Goal: Share content: Distribute website content to other platforms or users

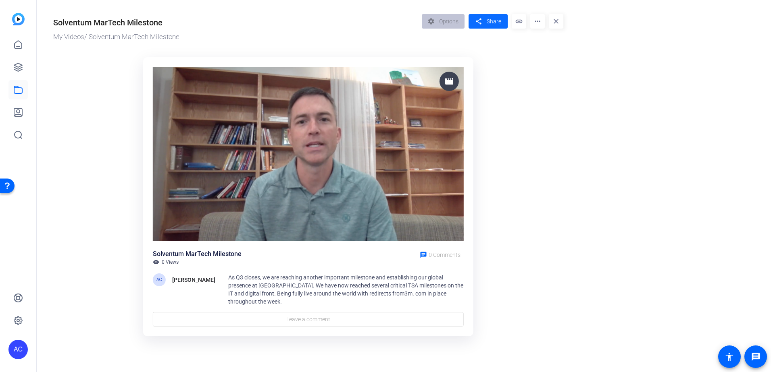
click at [500, 25] on span "Share" at bounding box center [493, 21] width 15 height 8
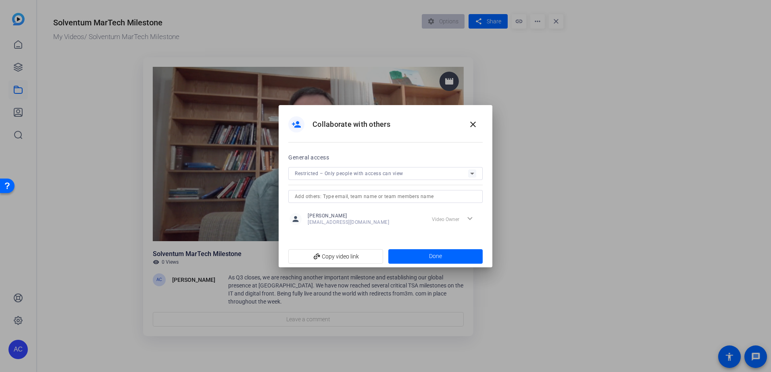
click at [385, 198] on input "text" at bounding box center [385, 197] width 181 height 10
type input "[EMAIL_ADDRESS][DOMAIN_NAME]"
click at [346, 256] on span "add_link Copy video link" at bounding box center [336, 256] width 82 height 15
click at [358, 178] on div "Restricted – Only people with access can view" at bounding box center [381, 173] width 173 height 10
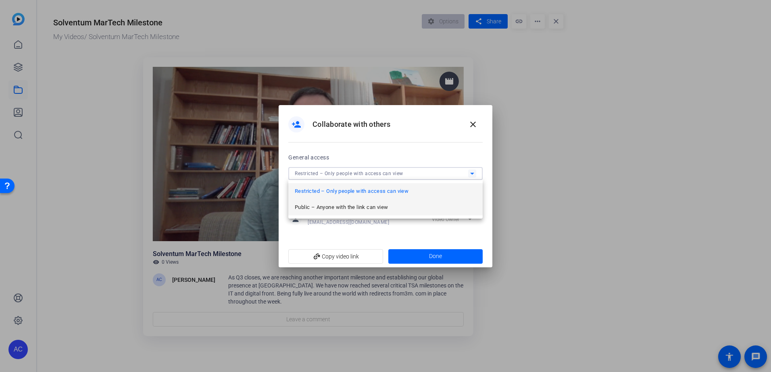
click at [355, 205] on span "Public – Anyone with the link can view" at bounding box center [341, 208] width 93 height 10
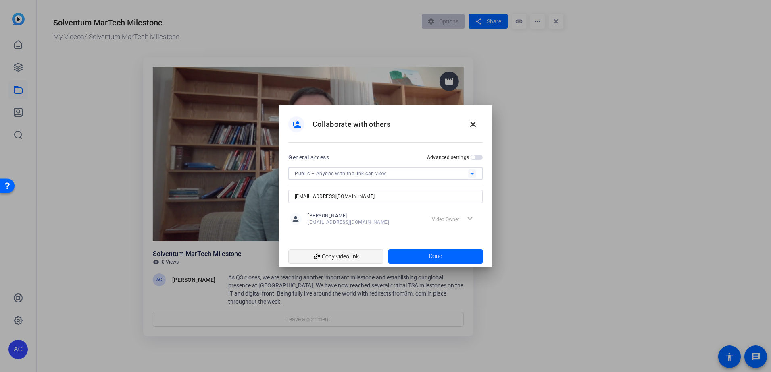
click at [344, 254] on span "add_link Copy video link" at bounding box center [336, 256] width 82 height 15
click at [476, 127] on mat-icon "close" at bounding box center [473, 125] width 10 height 10
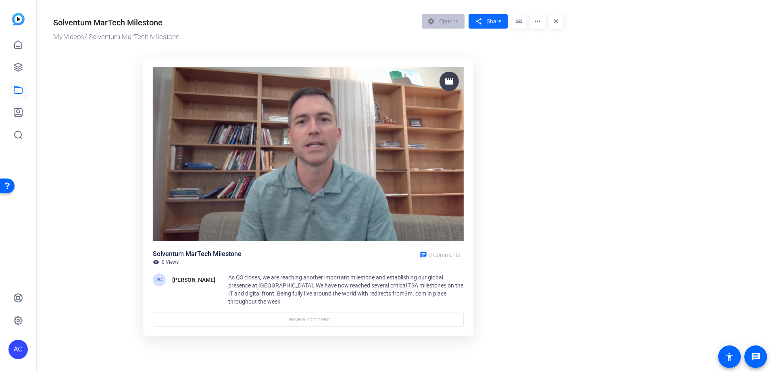
click at [494, 21] on span "Share" at bounding box center [493, 21] width 15 height 8
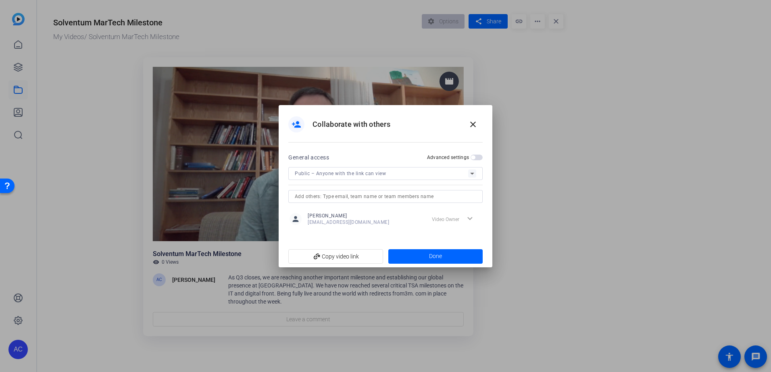
click at [378, 196] on input "text" at bounding box center [385, 197] width 181 height 10
type input "[EMAIL_ADDRESS][DOMAIN_NAME]"
click at [443, 254] on span at bounding box center [435, 256] width 95 height 19
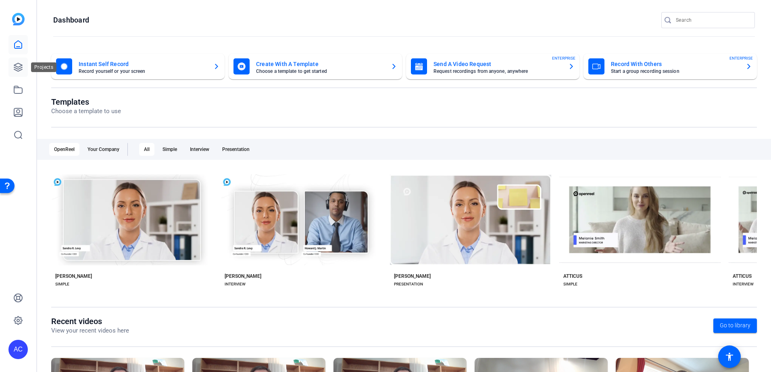
click at [18, 67] on icon at bounding box center [18, 67] width 8 height 8
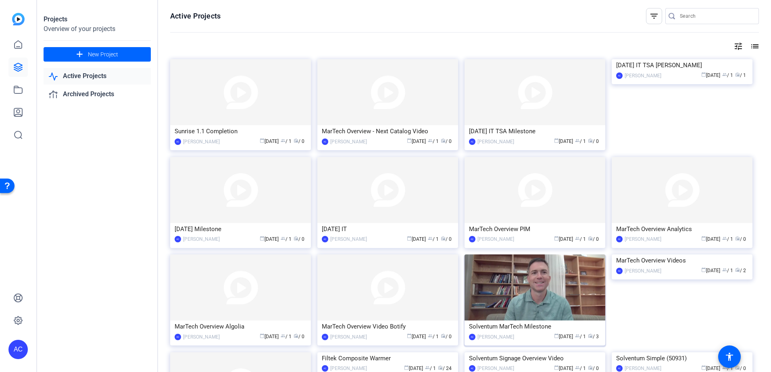
click at [557, 291] on img at bounding box center [534, 288] width 141 height 66
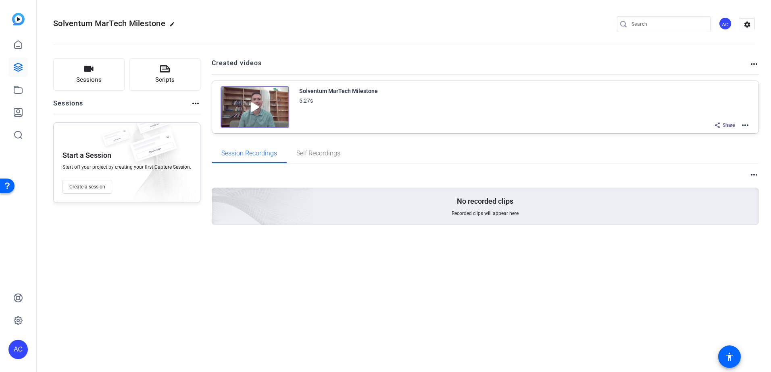
click at [253, 108] on img at bounding box center [254, 107] width 69 height 42
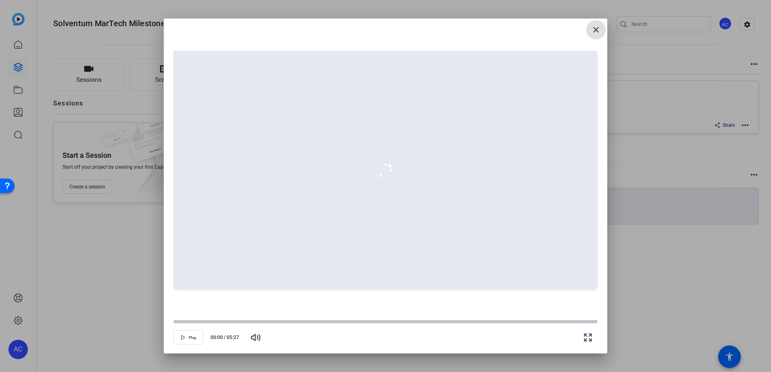
click at [592, 33] on mat-icon "close" at bounding box center [596, 30] width 10 height 10
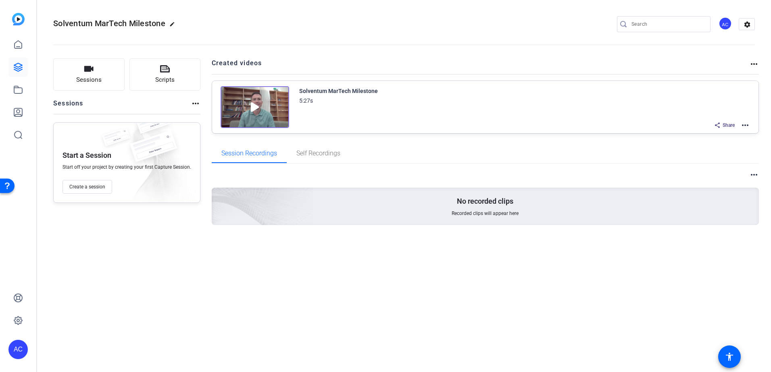
click at [762, 63] on div "Sessions Scripts Sessions more_horiz Start a Session Start off your project by …" at bounding box center [403, 154] width 733 height 213
click at [753, 64] on mat-icon "more_horiz" at bounding box center [754, 64] width 10 height 10
click at [226, 116] on div at bounding box center [385, 186] width 771 height 372
click at [240, 111] on img at bounding box center [254, 107] width 69 height 42
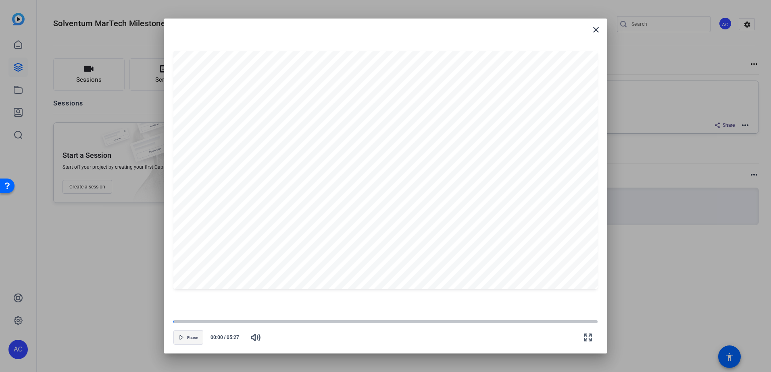
click at [188, 339] on span "Pause" at bounding box center [192, 338] width 11 height 5
click at [189, 339] on span "Play" at bounding box center [193, 338] width 8 height 5
drag, startPoint x: 183, startPoint y: 325, endPoint x: 169, endPoint y: 325, distance: 14.1
click at [169, 325] on openreel-creator-preview-popup "close Pause 00:07 / 05:27" at bounding box center [385, 186] width 443 height 335
drag, startPoint x: 179, startPoint y: 323, endPoint x: 155, endPoint y: 324, distance: 23.8
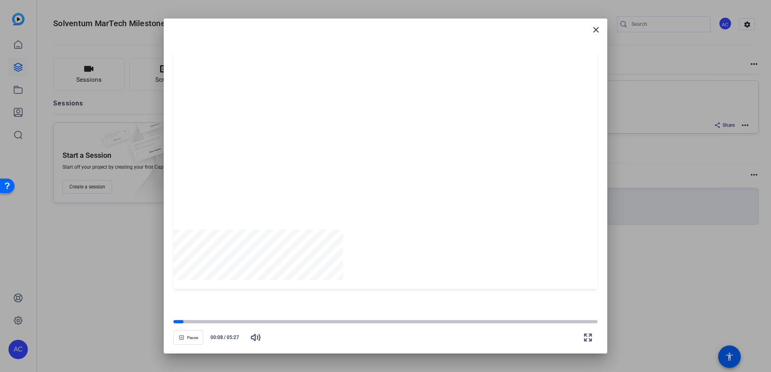
click at [155, 324] on div "close Pause 00:08 / 05:27" at bounding box center [385, 186] width 771 height 372
click at [154, 324] on div "close Pause 00:09 / 05:27" at bounding box center [385, 186] width 771 height 372
drag, startPoint x: 154, startPoint y: 324, endPoint x: 183, endPoint y: 323, distance: 29.0
click at [183, 323] on div at bounding box center [385, 322] width 424 height 6
drag, startPoint x: 185, startPoint y: 322, endPoint x: 174, endPoint y: 324, distance: 11.0
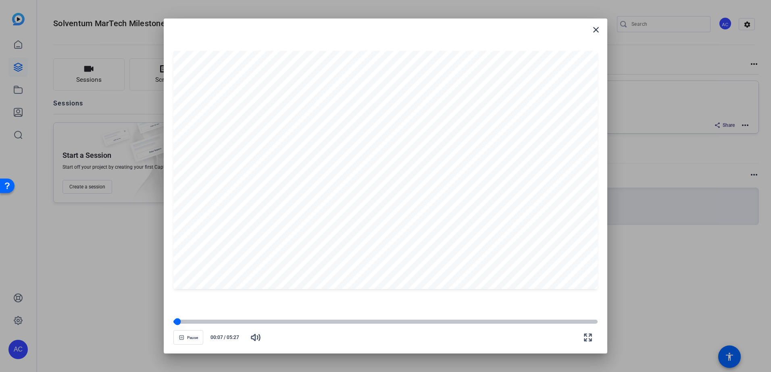
click at [174, 324] on div at bounding box center [177, 321] width 7 height 7
click at [175, 324] on div at bounding box center [181, 322] width 17 height 4
click at [594, 33] on mat-icon "close" at bounding box center [596, 30] width 10 height 10
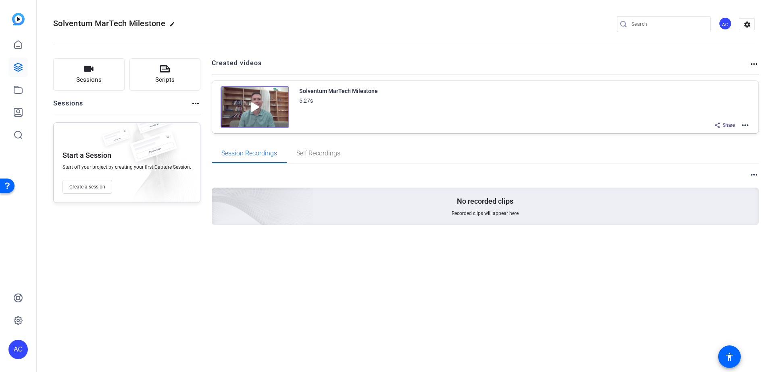
click at [18, 21] on img at bounding box center [18, 19] width 12 height 12
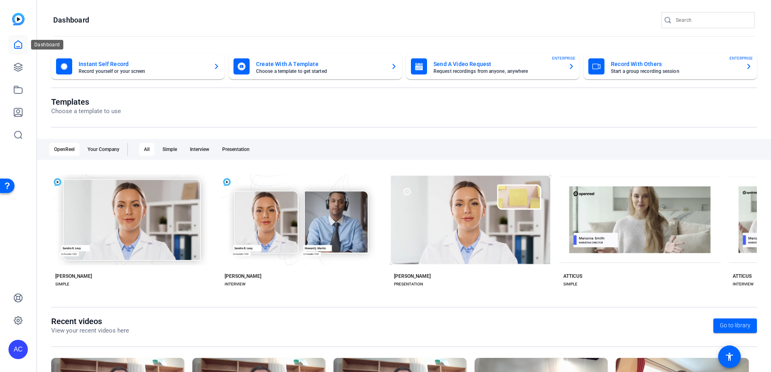
click at [16, 48] on icon at bounding box center [18, 45] width 10 height 10
click at [17, 68] on icon at bounding box center [18, 67] width 8 height 8
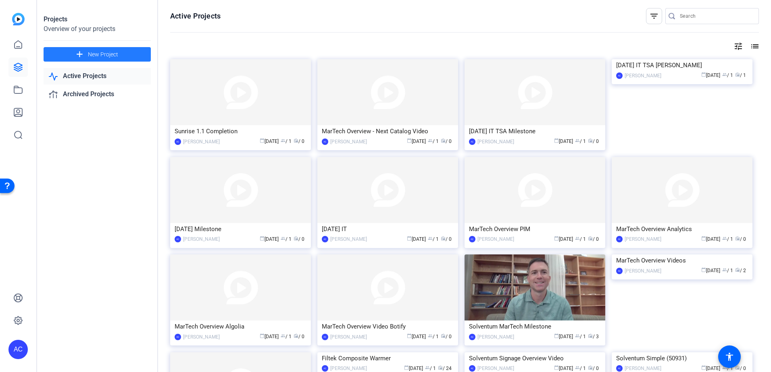
click at [130, 54] on span at bounding box center [97, 54] width 107 height 19
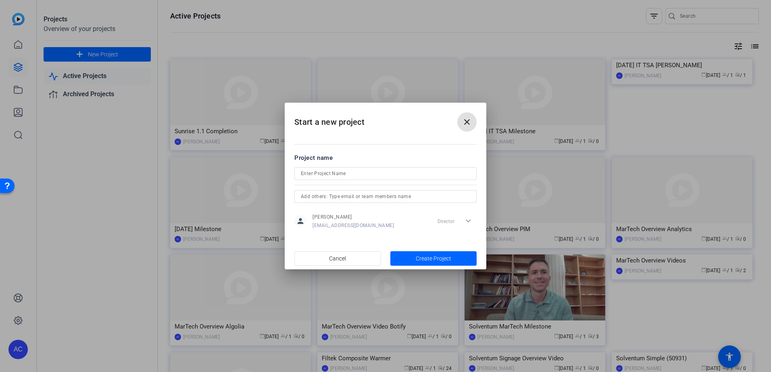
click at [327, 175] on input at bounding box center [385, 174] width 169 height 10
type input "S"
type input "M"
type input "S"
click at [303, 172] on input "Q3 MarTech Milestone" at bounding box center [385, 174] width 169 height 10
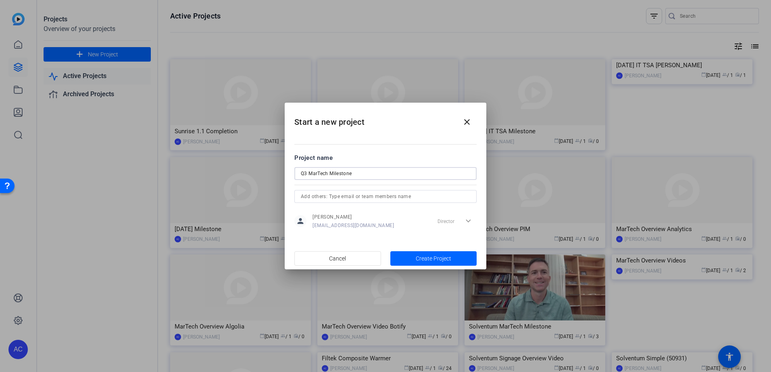
click at [301, 174] on input "Q3 MarTech Milestone" at bounding box center [385, 174] width 169 height 10
type input "2025 Q3 MarTech Milestone"
click at [426, 253] on span "button" at bounding box center [433, 258] width 87 height 19
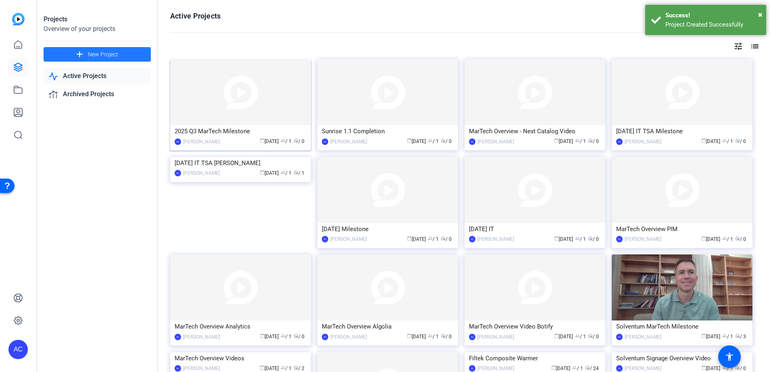
click at [232, 123] on img at bounding box center [240, 92] width 141 height 66
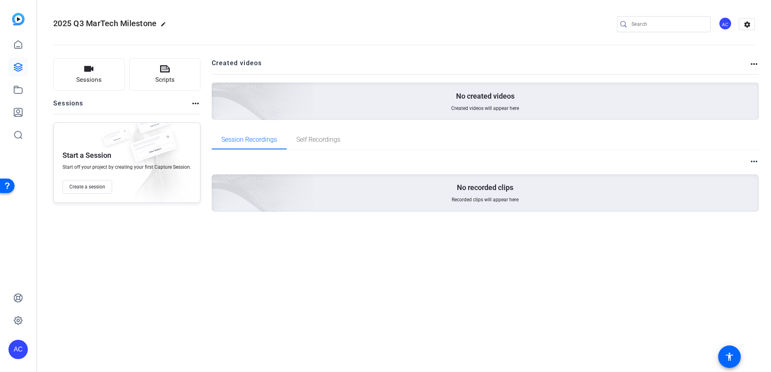
click at [318, 98] on div "No created videos Created videos will appear here" at bounding box center [485, 101] width 547 height 37
click at [457, 106] on span "Created videos will appear here" at bounding box center [485, 108] width 68 height 6
click at [449, 106] on div "No created videos Created videos will appear here" at bounding box center [485, 101] width 547 height 37
click at [106, 86] on button "Sessions" at bounding box center [88, 74] width 71 height 32
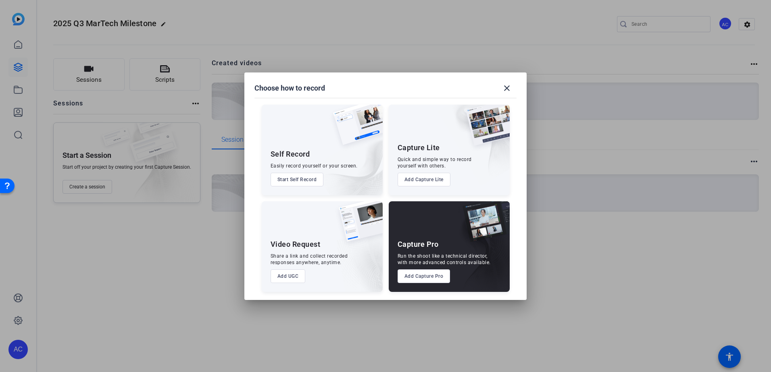
click at [415, 182] on button "Add Capture Lite" at bounding box center [423, 180] width 53 height 14
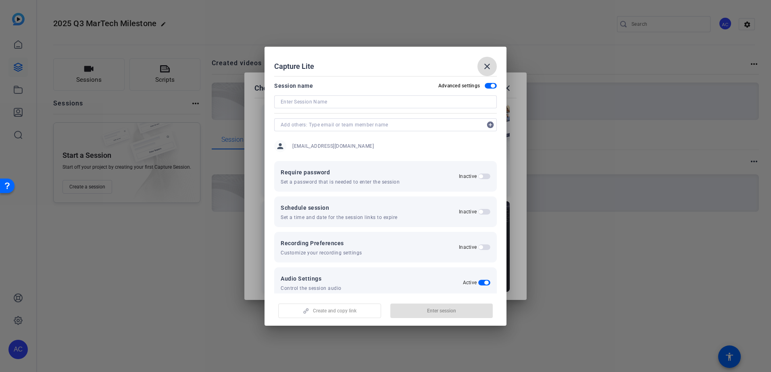
click at [489, 65] on mat-icon "close" at bounding box center [487, 67] width 10 height 10
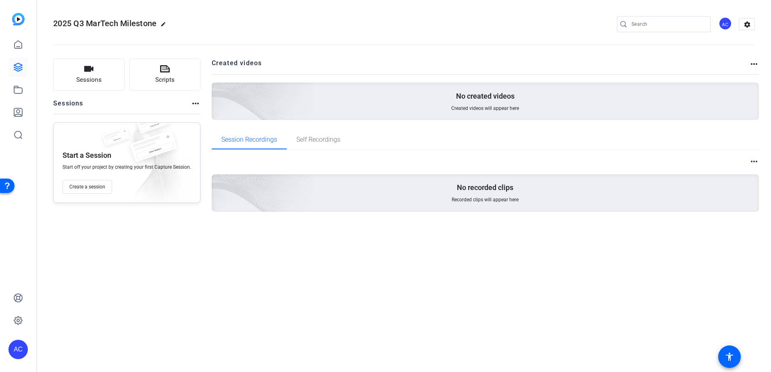
click at [753, 66] on mat-icon "more_horiz" at bounding box center [754, 64] width 10 height 10
click at [18, 47] on div at bounding box center [385, 186] width 771 height 372
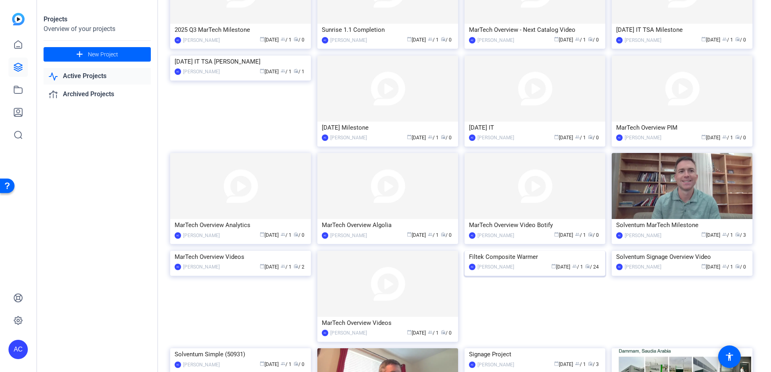
scroll to position [161, 0]
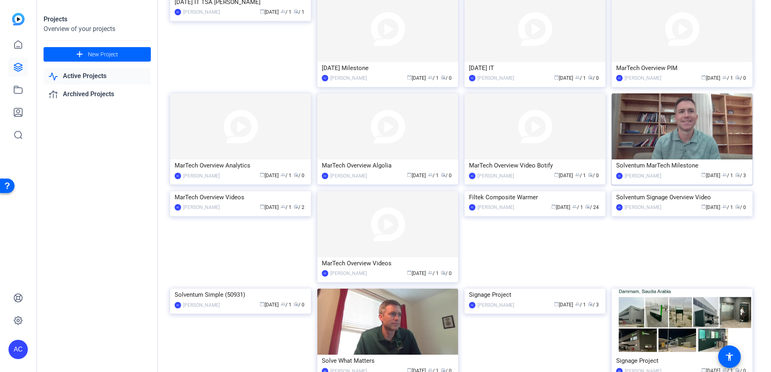
click at [695, 129] on img at bounding box center [681, 126] width 141 height 66
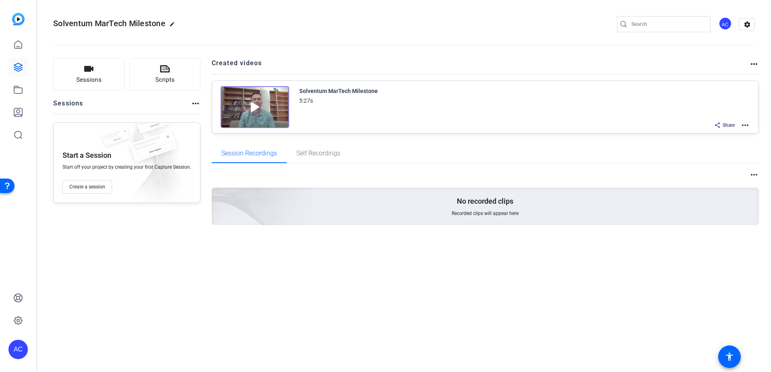
click at [727, 125] on span "Share" at bounding box center [728, 125] width 12 height 6
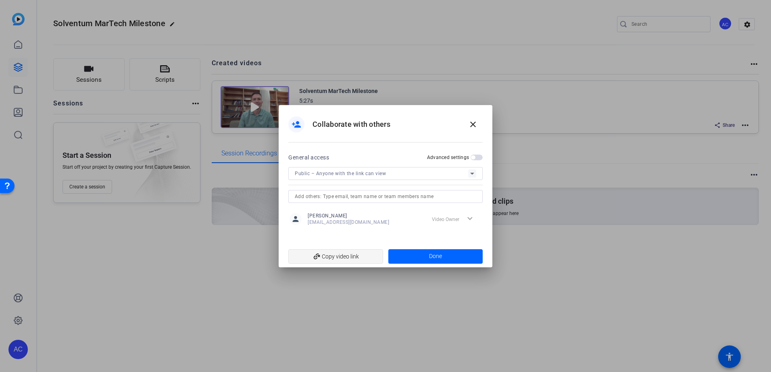
click at [351, 257] on span "add_link Copy video link" at bounding box center [336, 256] width 82 height 15
click at [472, 126] on mat-icon "close" at bounding box center [473, 125] width 10 height 10
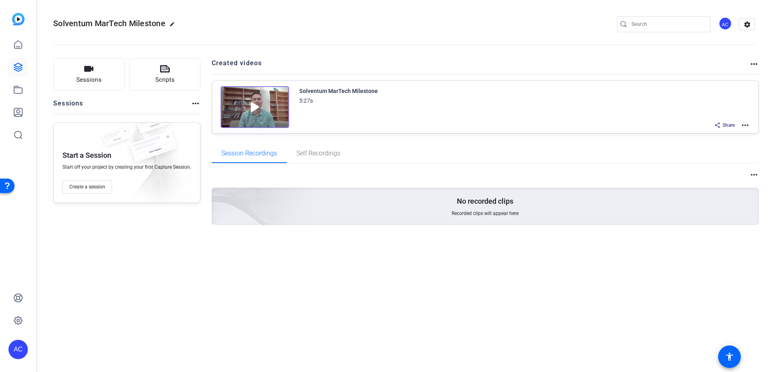
click at [259, 113] on img at bounding box center [254, 107] width 69 height 42
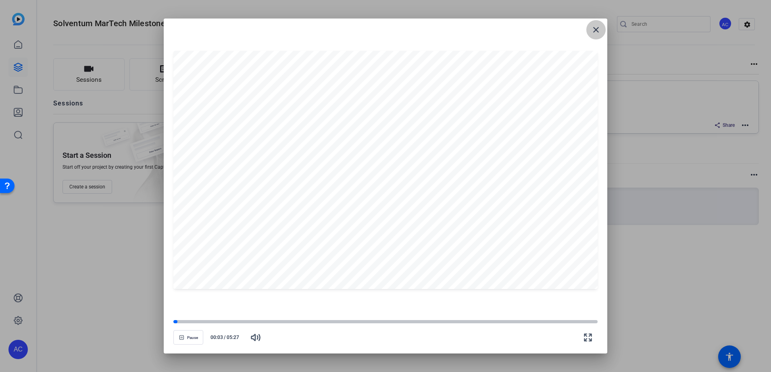
click at [592, 27] on mat-icon "close" at bounding box center [596, 30] width 10 height 10
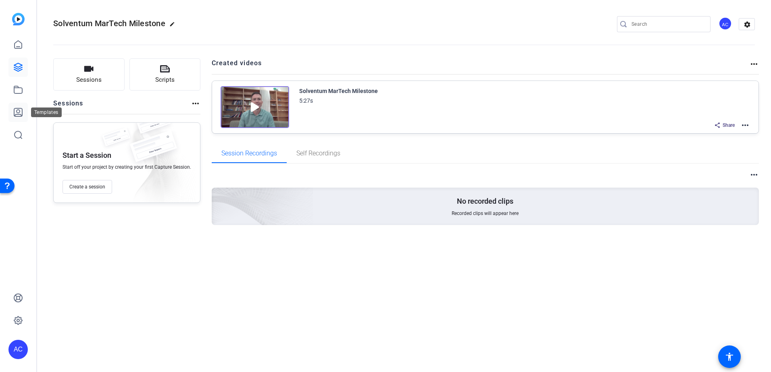
click at [16, 116] on icon at bounding box center [18, 113] width 10 height 10
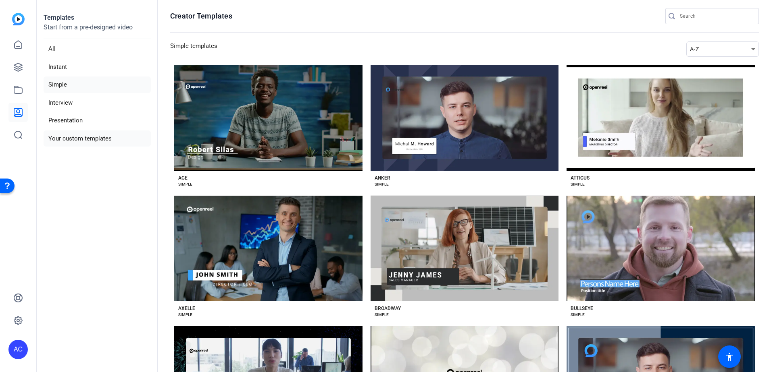
click at [82, 143] on li "Your custom templates" at bounding box center [97, 139] width 107 height 17
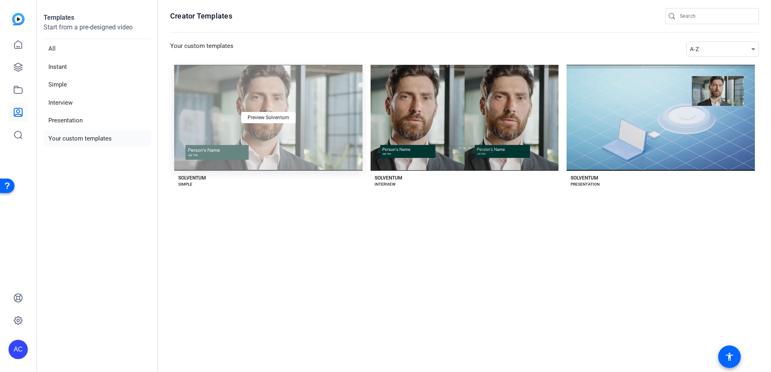
click at [245, 135] on div "Preview Solventum" at bounding box center [268, 118] width 188 height 106
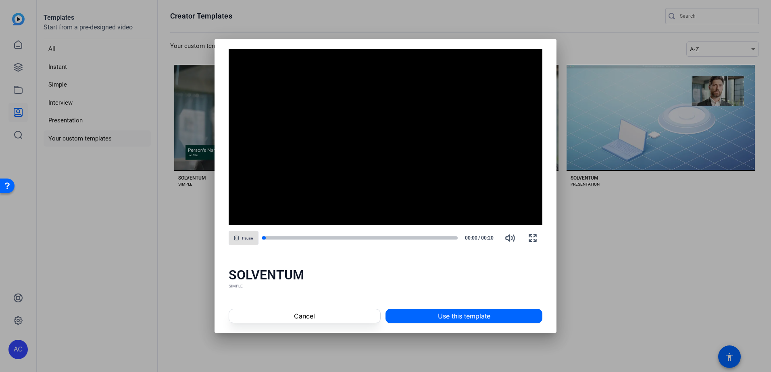
click at [424, 313] on span at bounding box center [464, 316] width 156 height 19
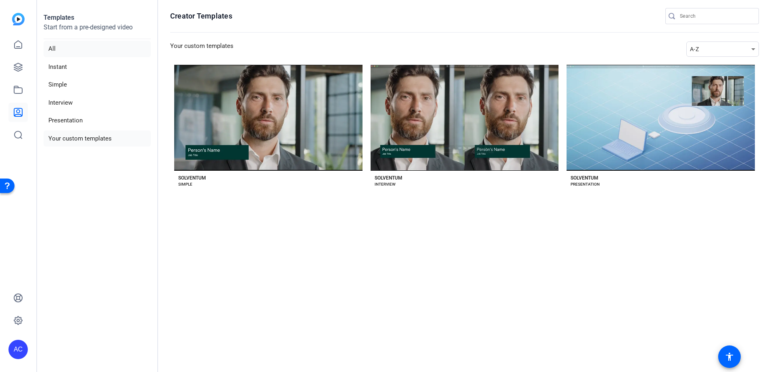
click at [56, 51] on li "All" at bounding box center [97, 49] width 107 height 17
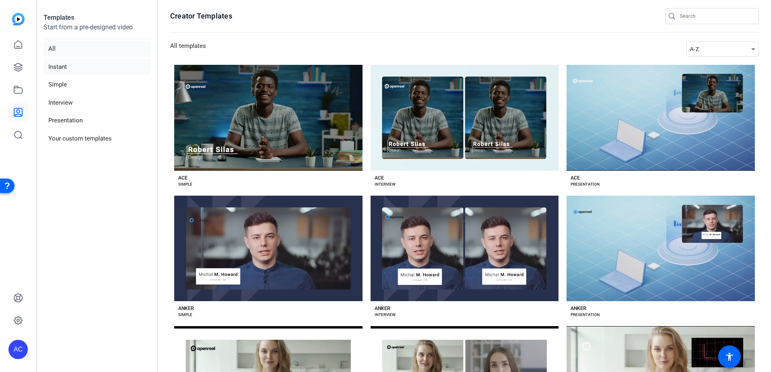
click at [61, 69] on li "Instant" at bounding box center [97, 67] width 107 height 17
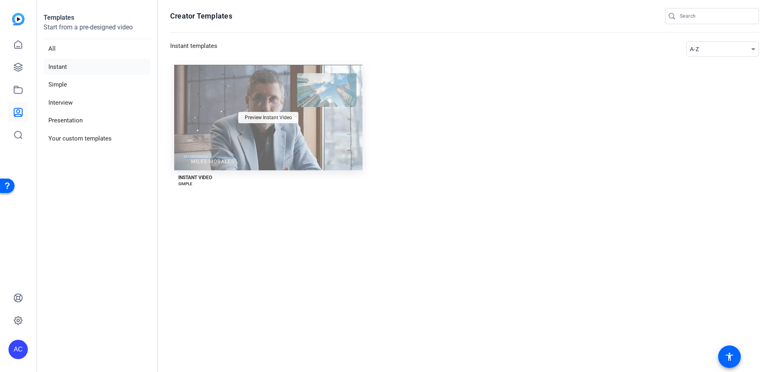
click at [262, 115] on span "Preview Instant Video" at bounding box center [268, 117] width 47 height 5
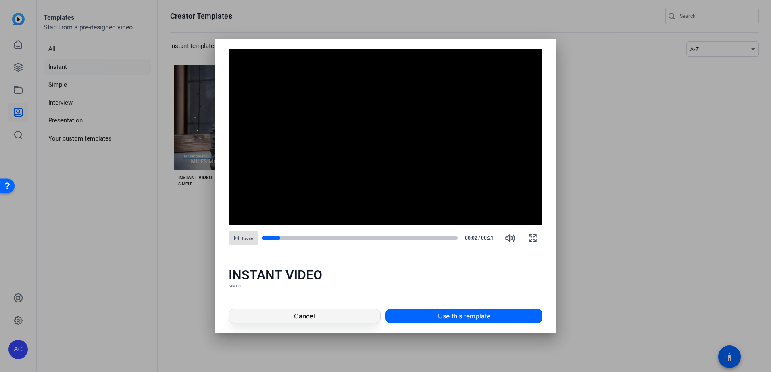
click at [317, 319] on span at bounding box center [304, 316] width 151 height 19
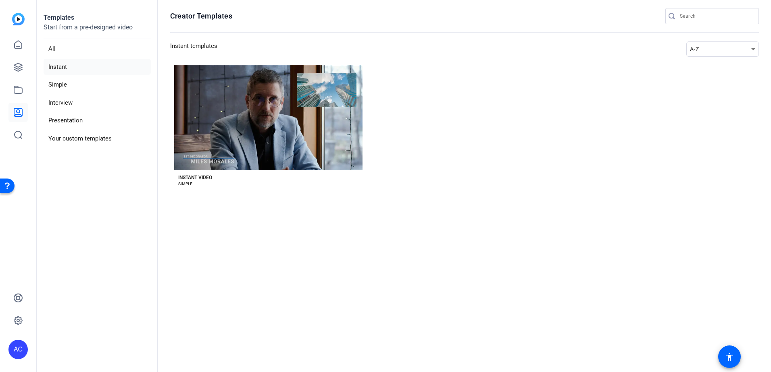
click at [15, 18] on img at bounding box center [18, 19] width 12 height 12
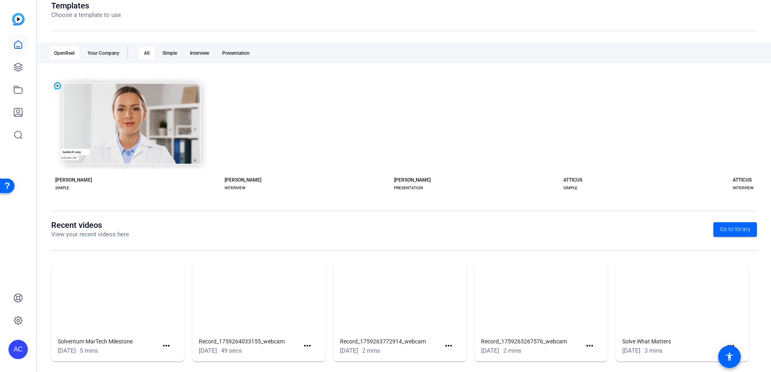
scroll to position [104, 0]
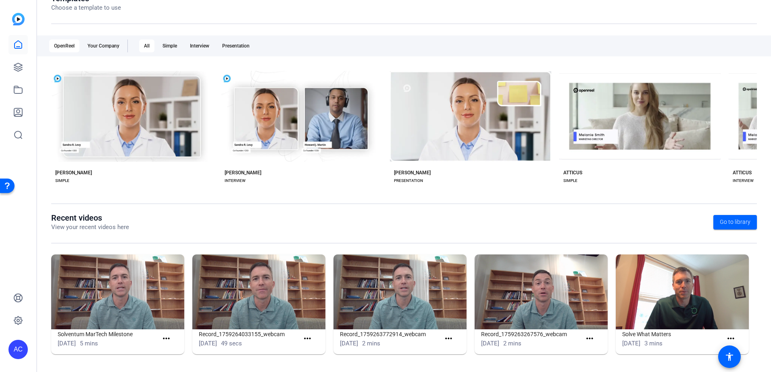
click at [136, 295] on img at bounding box center [117, 292] width 133 height 75
click at [169, 338] on mat-icon "more_horiz" at bounding box center [166, 339] width 10 height 10
click at [158, 286] on div at bounding box center [385, 186] width 771 height 372
click at [158, 286] on img at bounding box center [117, 292] width 133 height 75
click at [140, 339] on div "Sep 30, 2025 5 mins" at bounding box center [108, 343] width 100 height 9
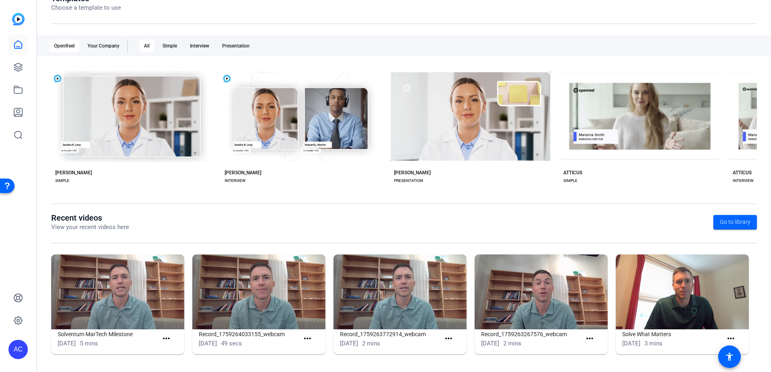
click at [125, 285] on img at bounding box center [117, 292] width 133 height 75
click at [19, 43] on icon at bounding box center [18, 45] width 10 height 10
click at [16, 65] on icon at bounding box center [18, 67] width 10 height 10
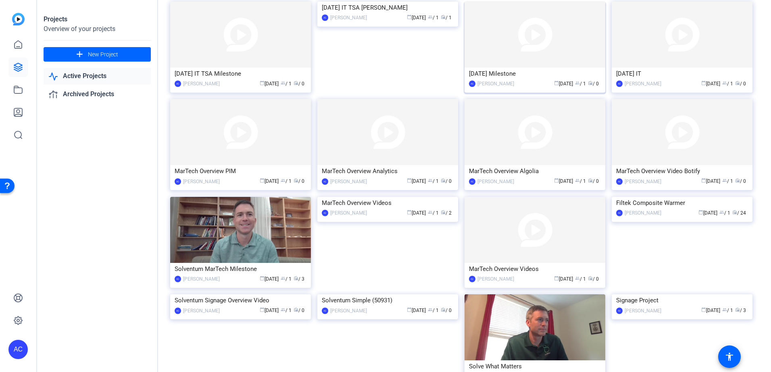
scroll to position [161, 0]
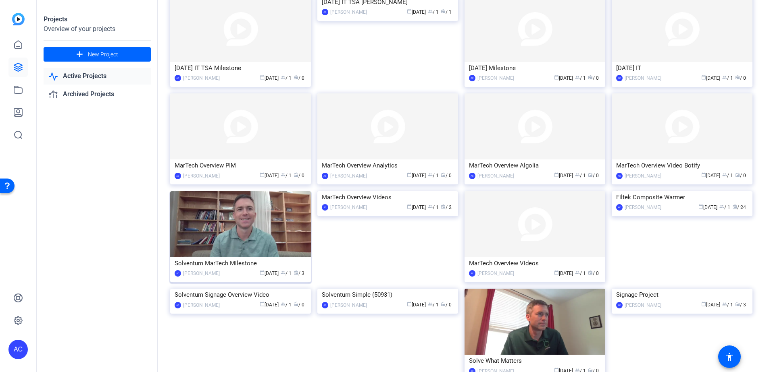
click at [261, 230] on img at bounding box center [240, 224] width 141 height 66
click at [261, 230] on div "Projects Overview of your projects add New Project Active Projects Archived Pro…" at bounding box center [403, 186] width 733 height 372
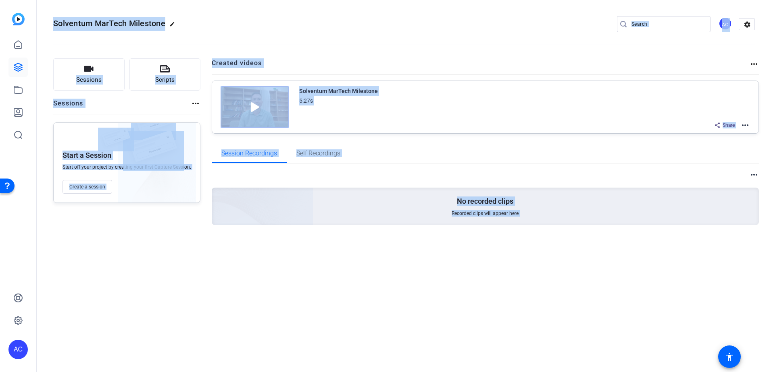
click at [487, 124] on div "Share more_horiz" at bounding box center [524, 125] width 451 height 10
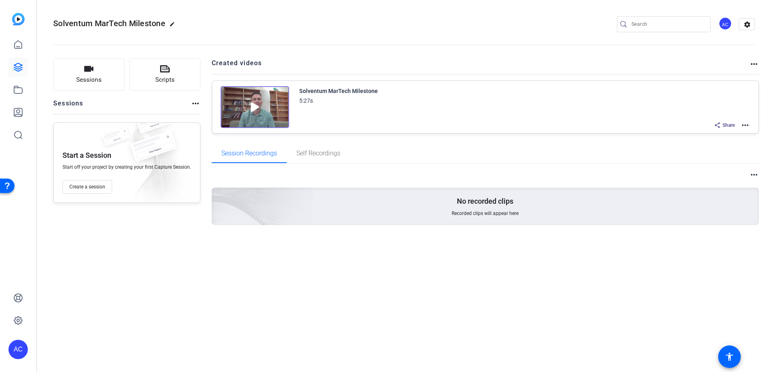
click at [746, 125] on mat-icon "more_horiz" at bounding box center [745, 125] width 10 height 10
click at [712, 137] on span "Edit in Creator" at bounding box center [715, 135] width 56 height 10
